Goal: Information Seeking & Learning: Find specific page/section

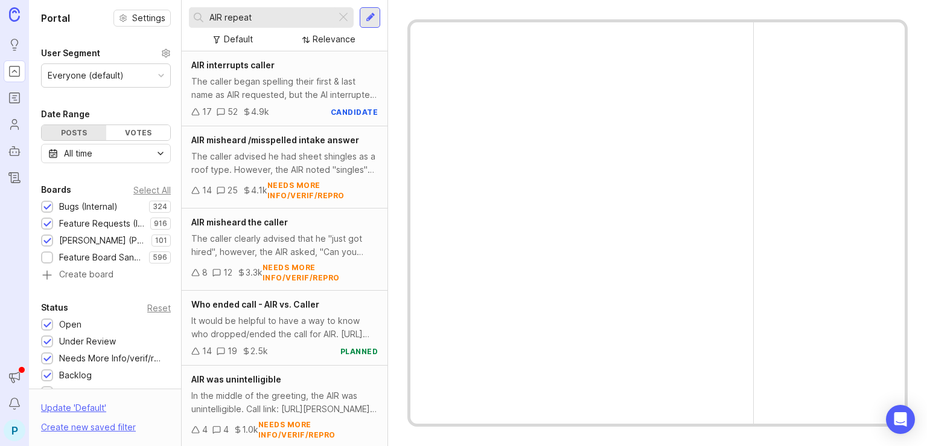
click at [288, 14] on input "AIR repeat" at bounding box center [270, 17] width 122 height 13
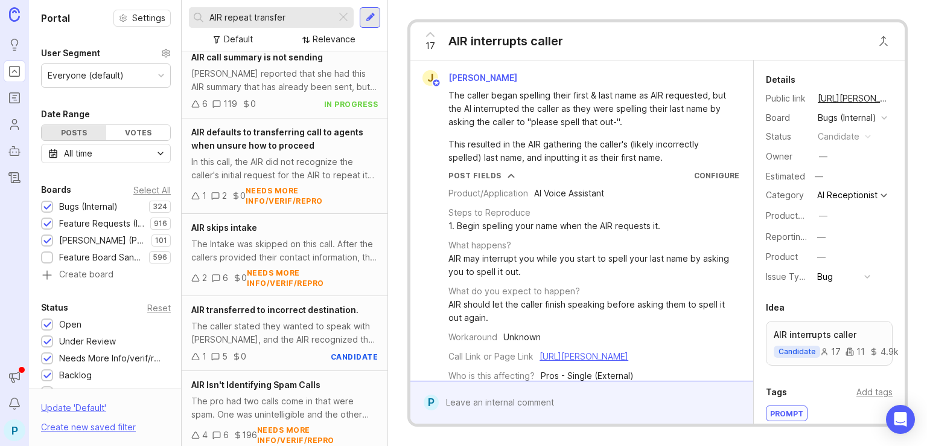
scroll to position [970, 0]
click at [263, 147] on span "AIR defaults to transferring call to agents when unsure how to proceed" at bounding box center [277, 138] width 172 height 24
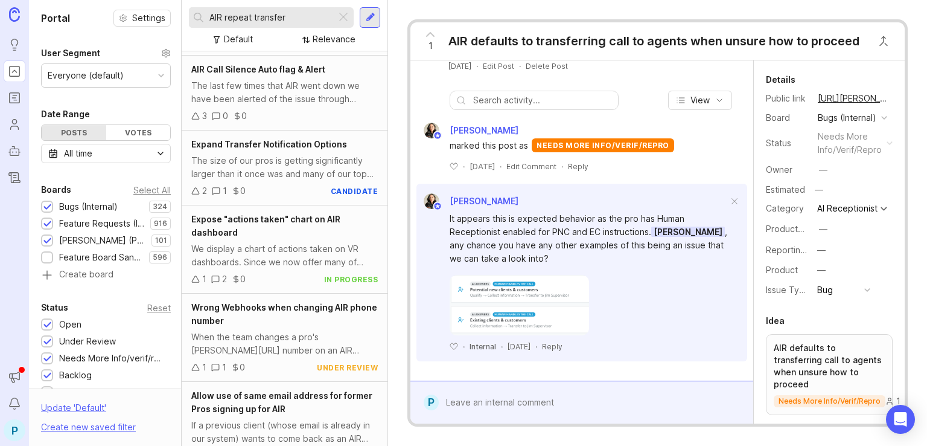
scroll to position [4240, 0]
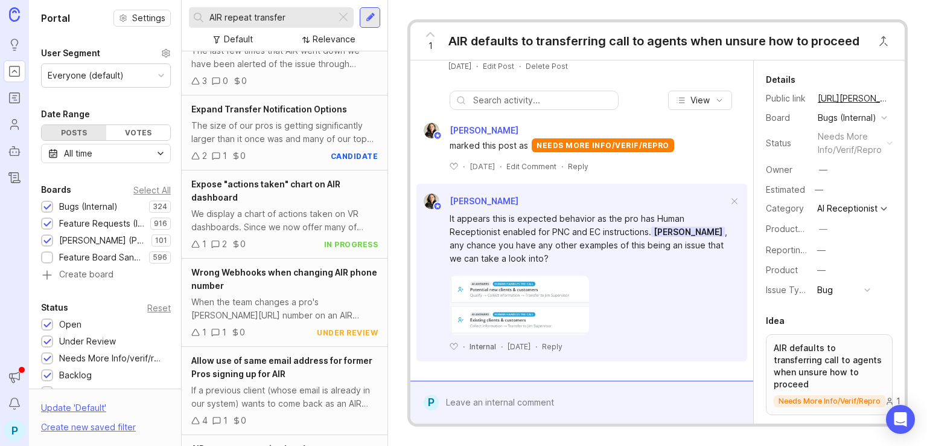
click at [249, 18] on input "AIR repeat transfer" at bounding box center [270, 17] width 122 height 13
click at [252, 18] on input "AIR repeat transfer" at bounding box center [270, 17] width 122 height 13
click at [251, 19] on input "AIR repeat transfer" at bounding box center [270, 17] width 122 height 13
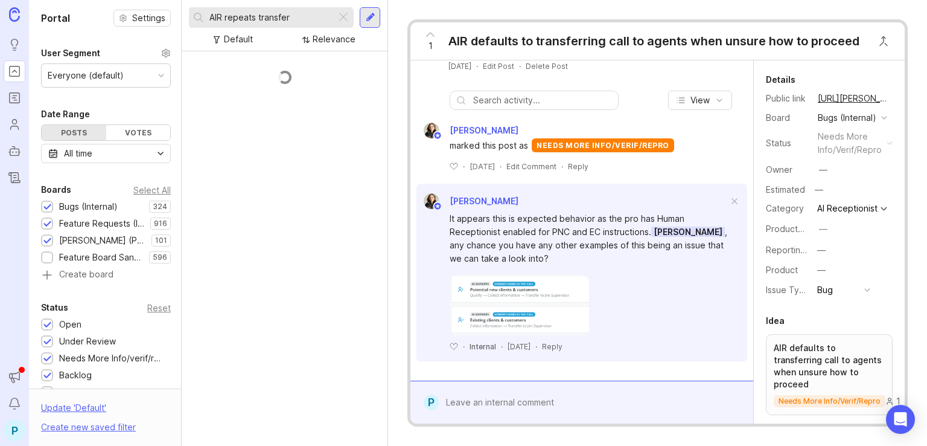
click at [303, 21] on input "AIR repeats transfer" at bounding box center [270, 17] width 122 height 13
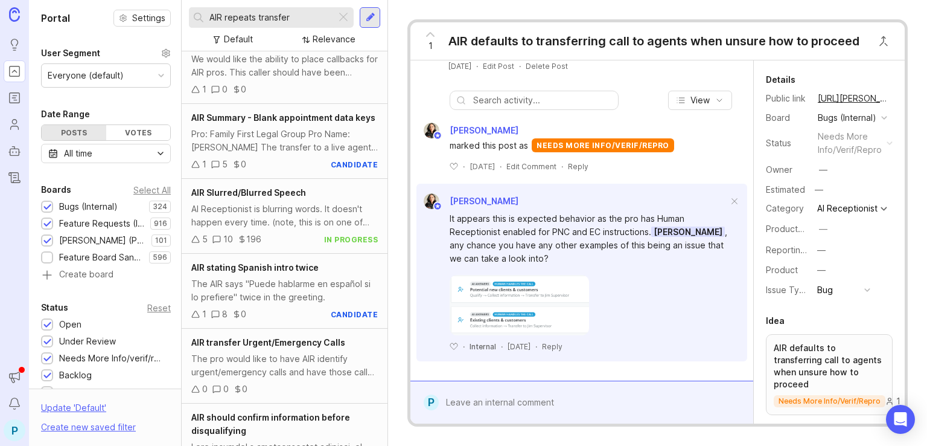
scroll to position [3384, 0]
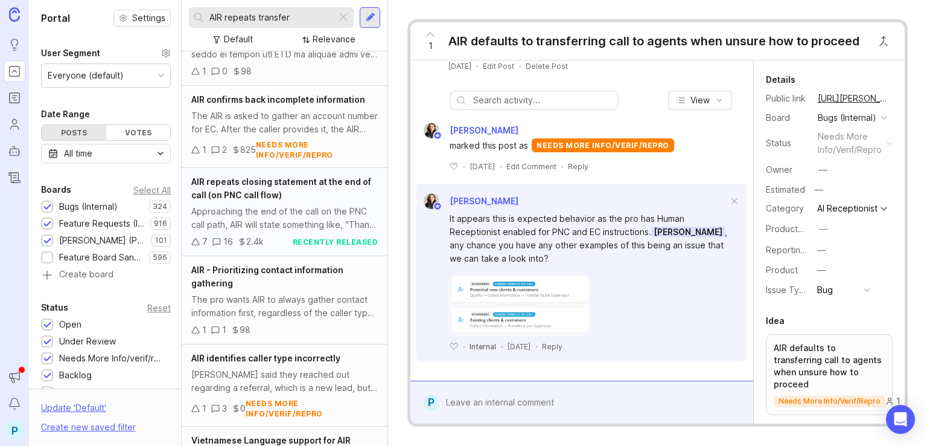
type input "AIR repeats transfer"
click at [308, 202] on div "AIR repeats closing statement at the end of call (on PNC call flow)" at bounding box center [284, 188] width 187 height 27
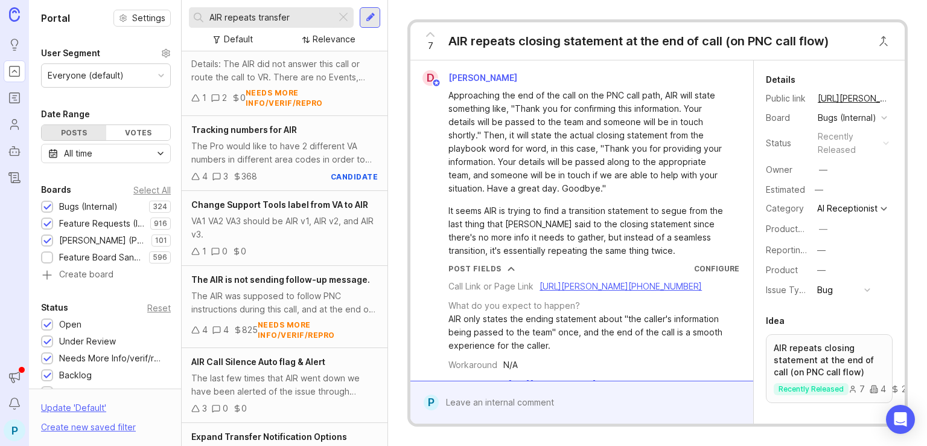
scroll to position [3927, 0]
